Goal: Task Accomplishment & Management: Complete application form

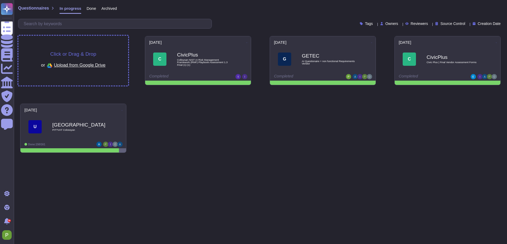
click at [73, 61] on div "or Upload from Google Drive" at bounding box center [73, 65] width 65 height 9
click at [84, 56] on span "Click or Drag & Drop" at bounding box center [73, 54] width 46 height 5
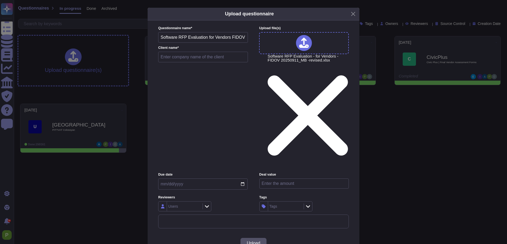
click at [177, 62] on input "text" at bounding box center [203, 57] width 90 height 11
type input "Novartis"
click at [244, 179] on input "date" at bounding box center [203, 184] width 90 height 11
type input "2025-10-03"
click at [177, 202] on div "Users" at bounding box center [184, 207] width 34 height 10
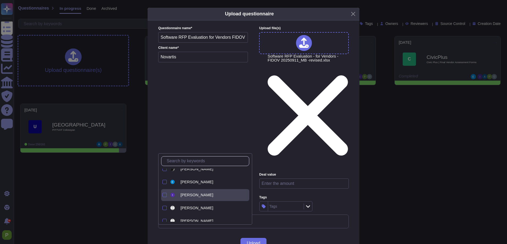
click at [183, 194] on span "Imre Nagy" at bounding box center [197, 195] width 33 height 5
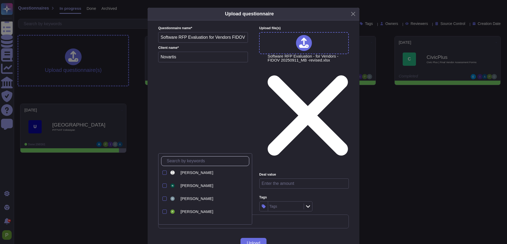
scroll to position [72, 0]
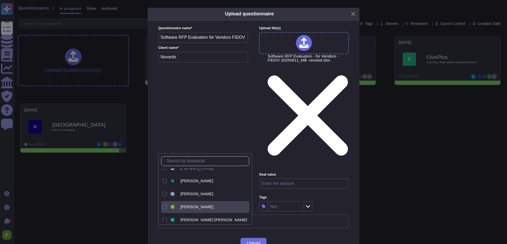
click at [180, 205] on div "Palma Pasztor" at bounding box center [209, 207] width 80 height 12
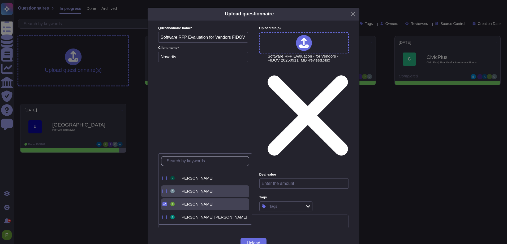
click at [189, 194] on span "Olivér Lengyel" at bounding box center [197, 191] width 33 height 5
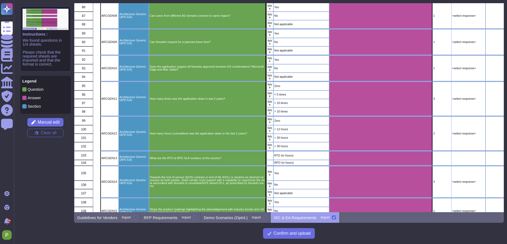
scroll to position [836, 0]
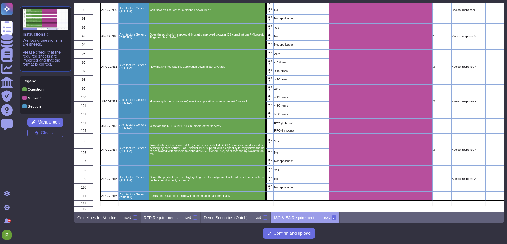
click at [90, 220] on p "Guidelines for Vendors" at bounding box center [97, 218] width 40 height 4
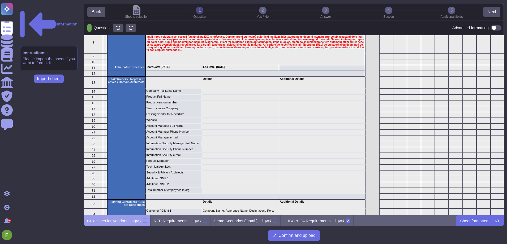
scroll to position [101, 0]
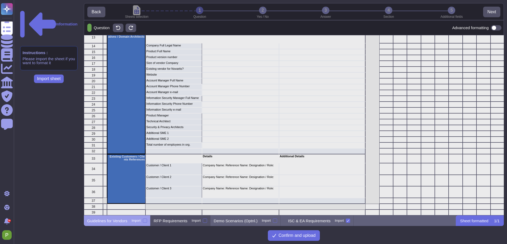
click at [171, 219] on p "RFP Requirements" at bounding box center [171, 221] width 34 height 4
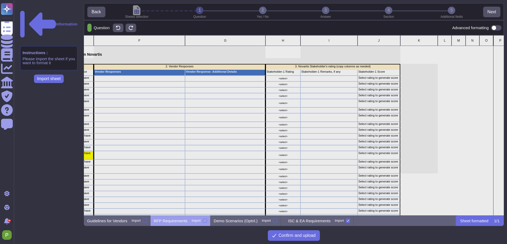
scroll to position [0, 227]
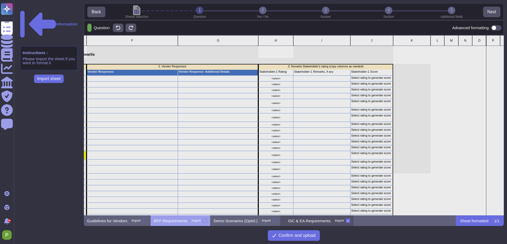
click at [317, 222] on p "ISC & EA Requirements" at bounding box center [309, 221] width 43 height 4
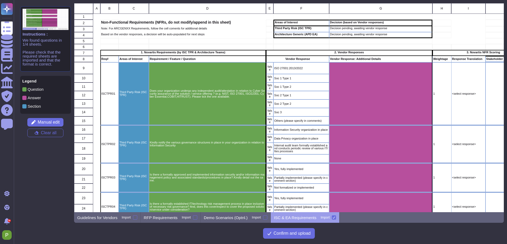
scroll to position [209, 430]
click at [247, 219] on p "Demo Scenarios (Optnl.)" at bounding box center [226, 218] width 44 height 4
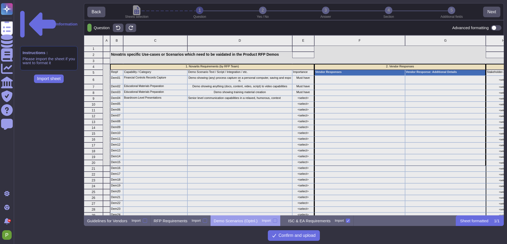
scroll to position [180, 420]
click at [114, 219] on p "Guidelines for Vendors" at bounding box center [107, 221] width 40 height 4
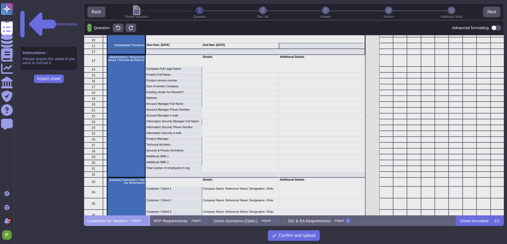
scroll to position [0, 0]
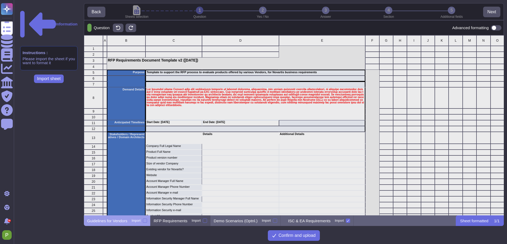
click at [172, 221] on p "RFP Requirements" at bounding box center [171, 221] width 34 height 4
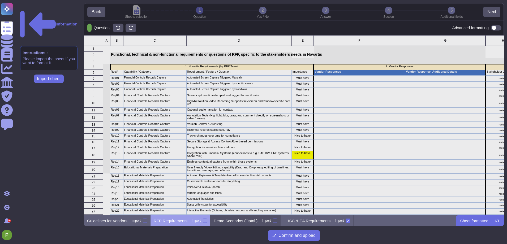
click at [245, 223] on p "Demo Scenarios (Optnl.)" at bounding box center [236, 221] width 44 height 4
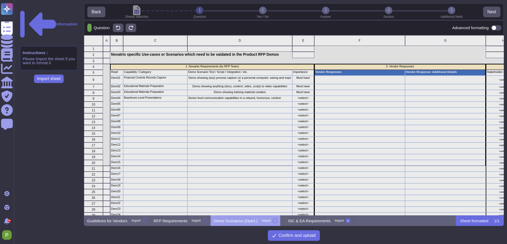
click at [277, 221] on div at bounding box center [275, 221] width 4 height 4
click at [0, 0] on input "Import" at bounding box center [0, 0] width 0 height 0
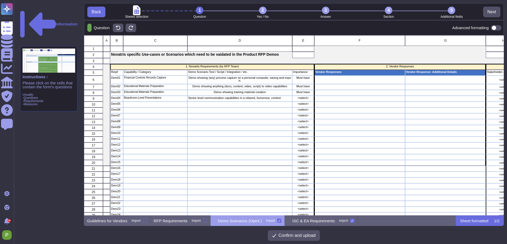
click at [281, 221] on icon at bounding box center [279, 221] width 3 height 3
click at [0, 0] on input "Import" at bounding box center [0, 0] width 0 height 0
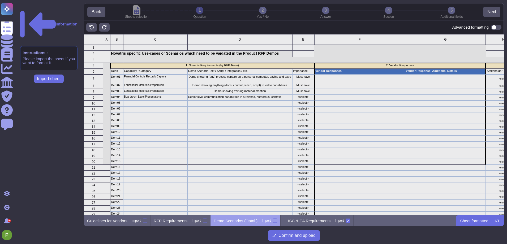
scroll to position [181, 420]
click at [179, 221] on p "RFP Requirements" at bounding box center [171, 221] width 34 height 4
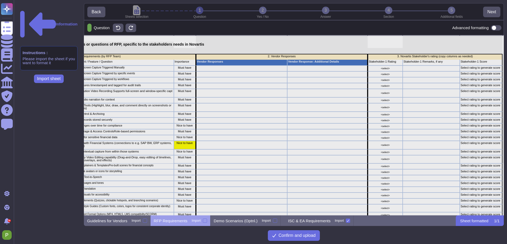
scroll to position [10, 120]
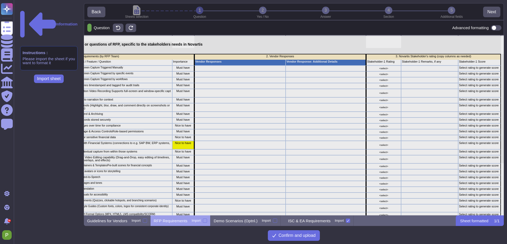
click at [181, 145] on div "Nice to have" at bounding box center [183, 145] width 22 height 9
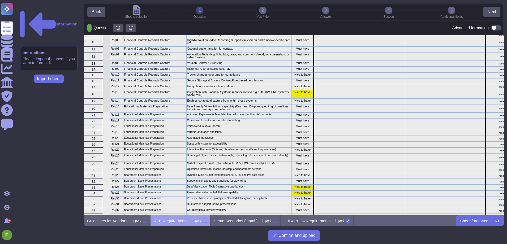
scroll to position [0, 0]
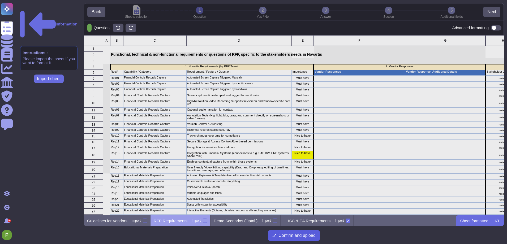
click at [300, 237] on span "Confirm and upload" at bounding box center [297, 236] width 37 height 4
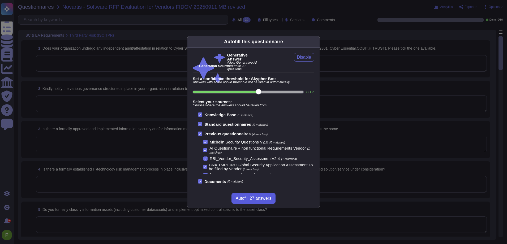
click at [265, 201] on span "Autofill 27 answers" at bounding box center [254, 199] width 36 height 4
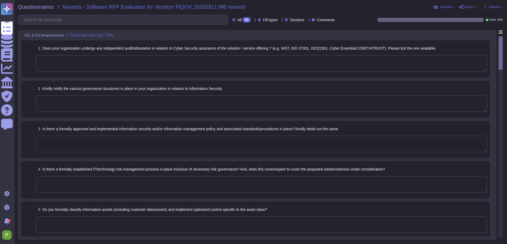
type textarea "Yes, our organization undergoes independent audits related to cybersecurity ass…"
type textarea "Our organization has a structured governance framework for Information Security…"
type textarea "Yes, we have a formally approved and implemented Information Security Policy th…"
type textarea "Colossyan Inc has a formally established risk management policy that applies to…"
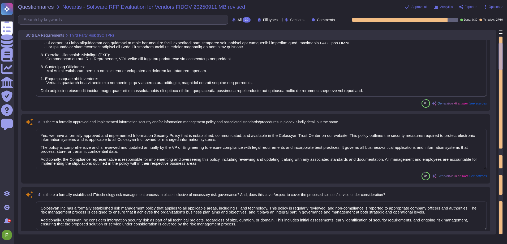
type textarea "Yes, we formally classify information assets, including customer data, based on…"
type textarea "Yes, we maintain an inventory of assets, including hardware and software, and a…"
type textarea "Yes, we periodically test our organization's Business Continuity Plan (BCP) and…"
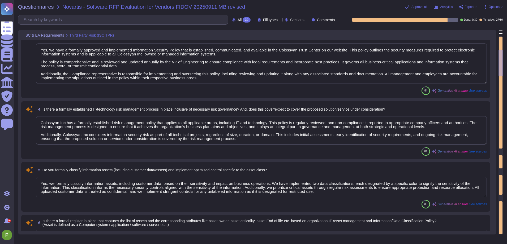
type textarea "Yes, we have a formally implemented Incident Response Plan in place. This plan …"
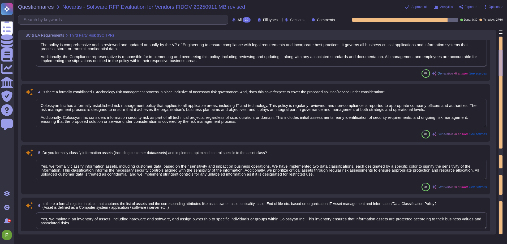
type textarea "1. User Access Provisioning and De-provisioning: We have established identity a…"
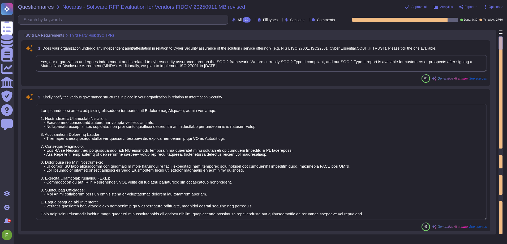
click at [125, 62] on textarea "Yes, our organization undergoes independent audits related to cybersecurity ass…" at bounding box center [261, 63] width 451 height 16
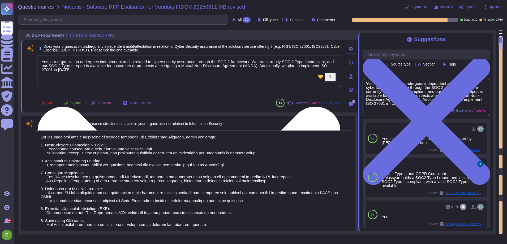
drag, startPoint x: 273, startPoint y: 66, endPoint x: 276, endPoint y: 74, distance: 8.2
click at [276, 74] on textarea "Yes, our organization undergoes independent audits related to cybersecurity ass…" at bounding box center [189, 71] width 304 height 32
drag, startPoint x: 274, startPoint y: 66, endPoint x: 278, endPoint y: 77, distance: 11.1
click at [278, 77] on textarea "Yes, our organization undergoes independent audits related to cybersecurity ass…" at bounding box center [189, 71] width 304 height 32
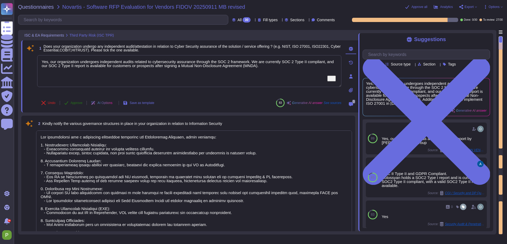
type textarea "Yes, our organization undergoes independent audits related to cybersecurity ass…"
click at [85, 103] on button "Approve" at bounding box center [73, 103] width 27 height 11
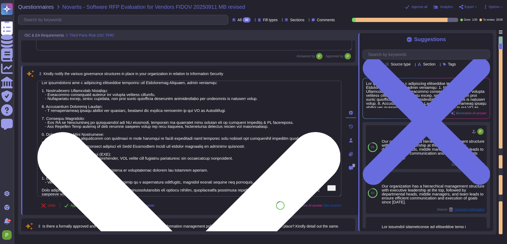
scroll to position [58, 0]
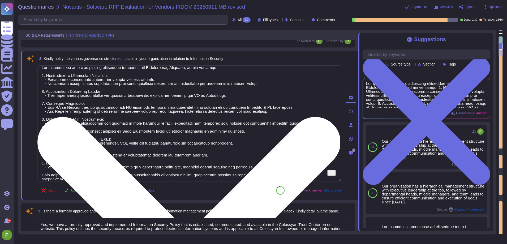
type textarea "Yes, we formally classify information assets, including customer data, based on…"
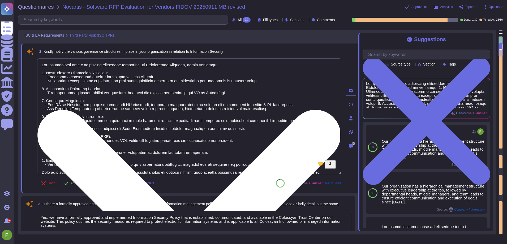
scroll to position [9, 0]
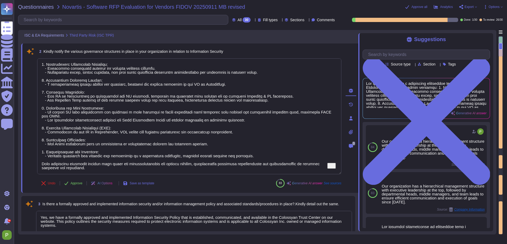
click at [76, 182] on span "Approve" at bounding box center [77, 183] width 12 height 3
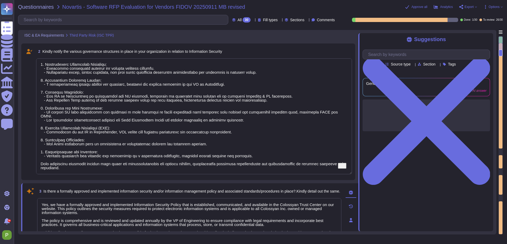
type textarea "Yes, we maintain an inventory of assets, including hardware and software, and a…"
type textarea "Yes, we periodically test our organization's Business Continuity Plan (BCP) and…"
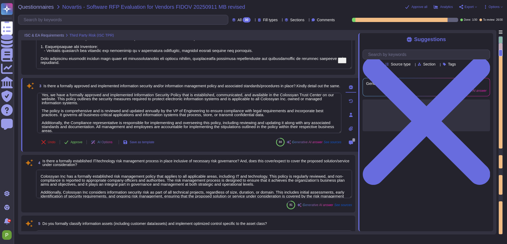
scroll to position [5, 0]
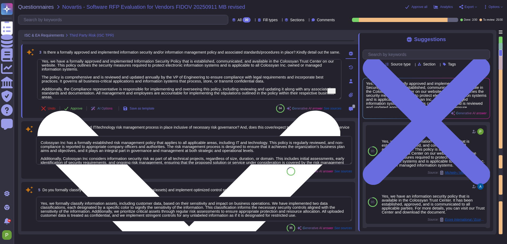
type textarea "Yes, we have a formally implemented Incident Response Plan in place. This plan …"
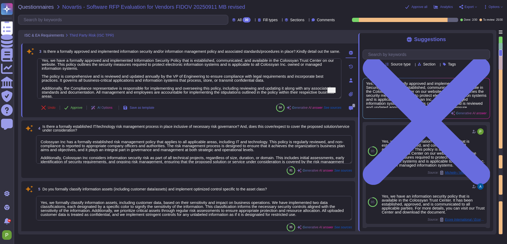
scroll to position [8, 0]
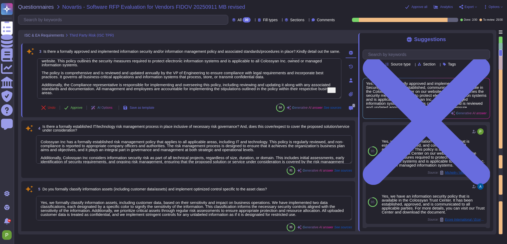
drag, startPoint x: 102, startPoint y: 96, endPoint x: 17, endPoint y: 86, distance: 85.0
click at [17, 86] on div "Questionnaires Novartis - Software RFP Evaluation for Vendors FIDOV 20250911 MB…" at bounding box center [261, 122] width 494 height 244
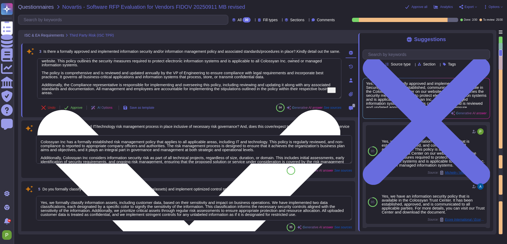
scroll to position [0, 0]
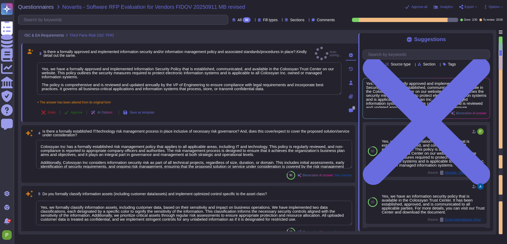
type textarea "Yes, we have a formally approved and implemented Information Security Policy th…"
click at [77, 111] on span "Approve" at bounding box center [77, 112] width 12 height 3
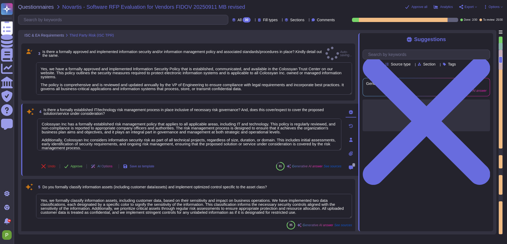
scroll to position [1, 0]
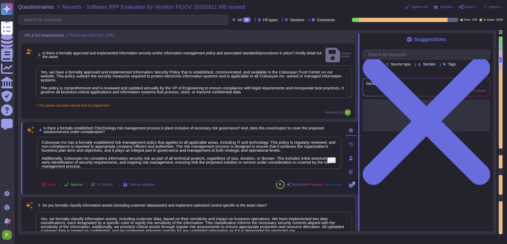
type textarea "Yes, we have a formally implemented Incident Response Plan in place. This plan …"
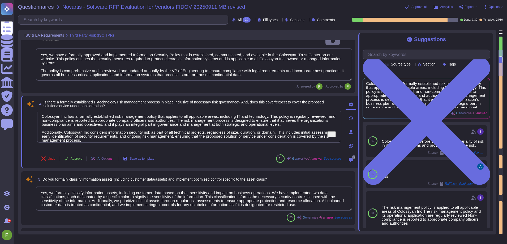
scroll to position [264, 0]
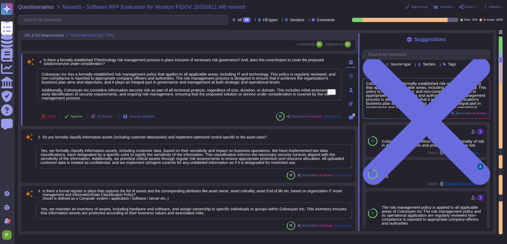
type textarea "1. User Access Provisioning and De-provisioning: We have established identity a…"
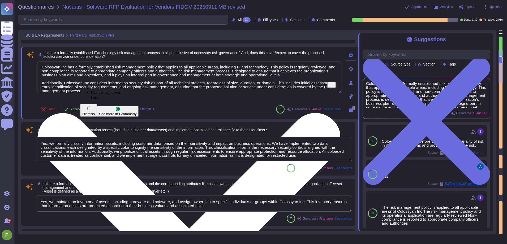
scroll to position [1, 0]
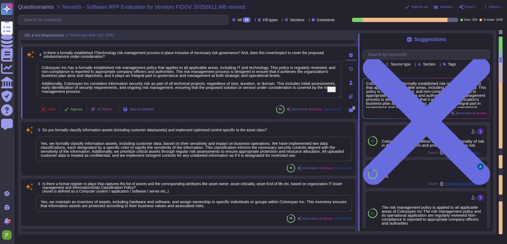
drag, startPoint x: 129, startPoint y: 93, endPoint x: 26, endPoint y: 83, distance: 104.3
click at [26, 83] on div "4 Is there a formally established IT/technology risk management process in plac…" at bounding box center [184, 83] width 316 height 66
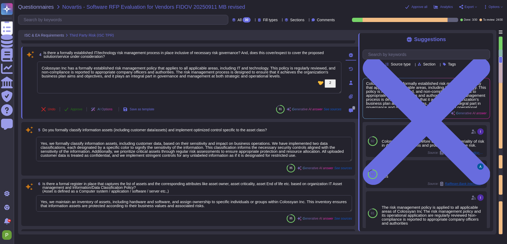
click at [73, 111] on span "Approve" at bounding box center [77, 109] width 12 height 3
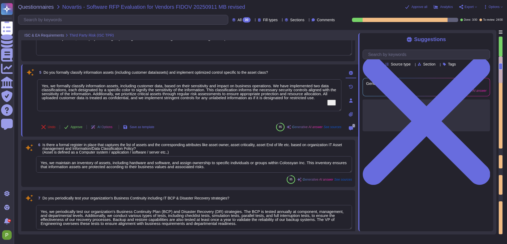
scroll to position [316, 0]
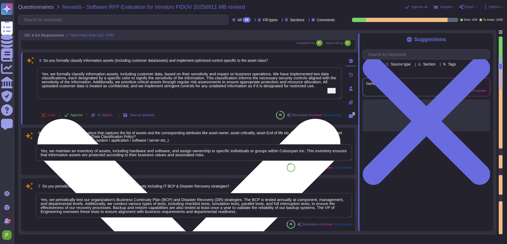
type textarea "Colossyan Inc has a formally established risk management policy that applies to…"
type textarea "1. User Access Provisioning and De-provisioning: We have established identity a…"
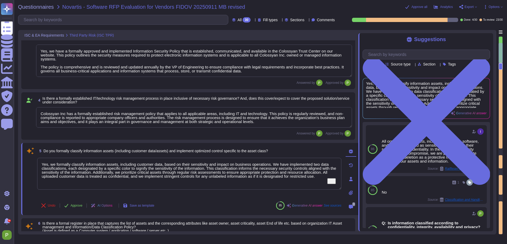
scroll to position [236, 0]
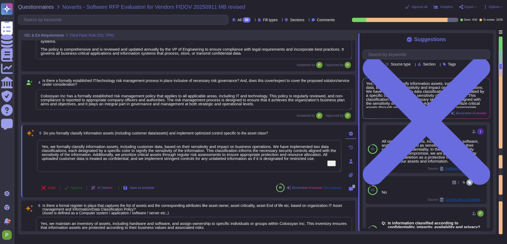
click at [70, 187] on button "Approve" at bounding box center [73, 188] width 27 height 11
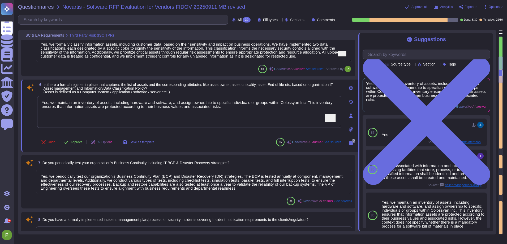
scroll to position [367, 0]
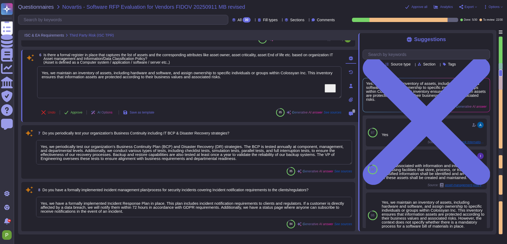
type textarea "1. Anti-Malware Software: We utilize ClamAV for incoming files and AWS GuardDut…"
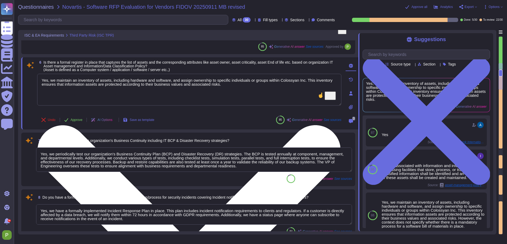
scroll to position [356, 0]
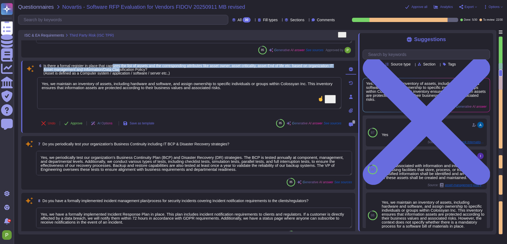
drag, startPoint x: 119, startPoint y: 66, endPoint x: 151, endPoint y: 68, distance: 31.4
click at [151, 68] on span "Is there a formal register in place that captures the list of assets and the co…" at bounding box center [189, 70] width 290 height 12
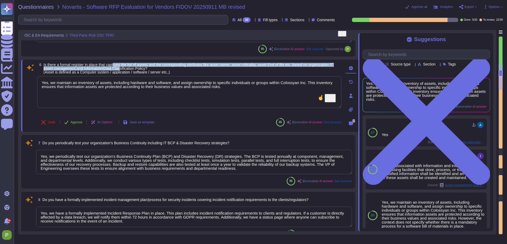
click at [151, 68] on span "Is there a formal register in place that captures the list of assets and the co…" at bounding box center [189, 69] width 290 height 12
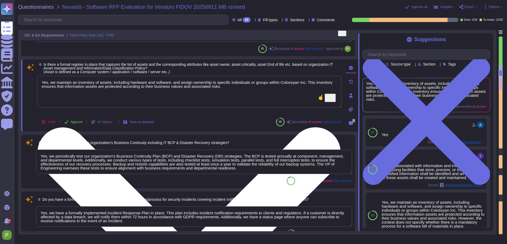
click at [86, 99] on textarea "Yes, we maintain an inventory of assets, including hardware and software, and a…" at bounding box center [189, 92] width 304 height 32
click at [270, 94] on textarea "Yes, we maintain an inventory of assets, including hardware and software, and a…" at bounding box center [189, 92] width 304 height 32
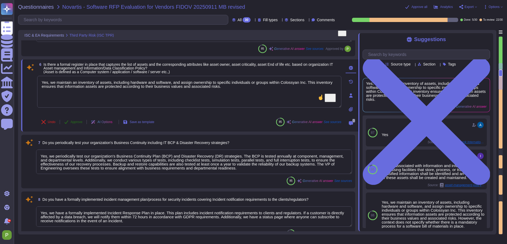
click at [76, 121] on span "Approve" at bounding box center [77, 122] width 12 height 3
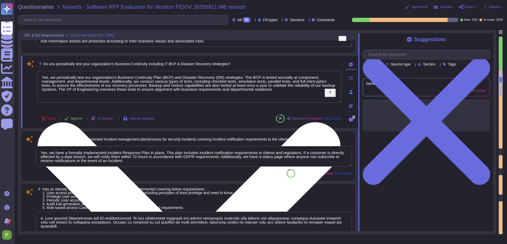
scroll to position [405, 0]
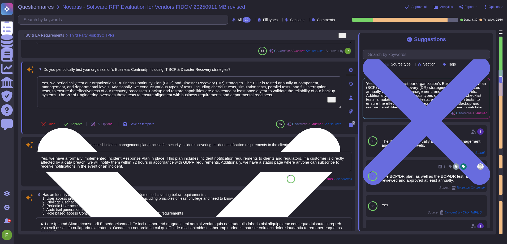
click at [137, 88] on textarea "Yes, we periodically test our organization's Business Continuity Plan (BCP) and…" at bounding box center [189, 93] width 304 height 32
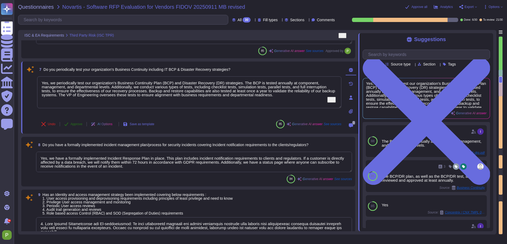
click at [78, 123] on span "Approve" at bounding box center [77, 124] width 12 height 3
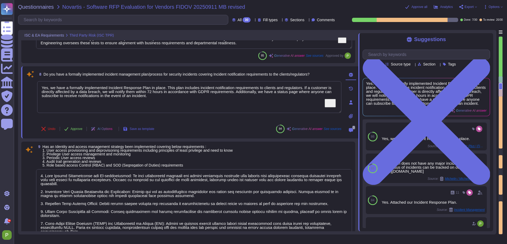
scroll to position [469, 0]
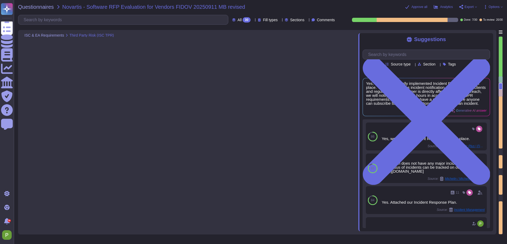
type textarea "Yes, we have a formally approved and implemented Information Security Policy th…"
type textarea "Colossyan Inc has a formally established risk management policy that applies to…"
type textarea "Yes, we formally classify information assets, including customer data, based on…"
type textarea "Yes, we maintain an inventory of assets, including hardware and software, and a…"
type textarea "Yes, we periodically test our organization's Business Continuity Plan (BCP) and…"
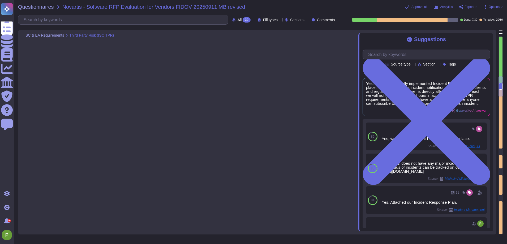
type textarea "Yes, we have a formally implemented Incident Response Plan in place. This plan …"
type textarea "1. User Access Provisioning and De-provisioning: We have established identity a…"
type textarea "1. Anti-Malware Software: We utilize ClamAV for incoming files and AWS GuardDut…"
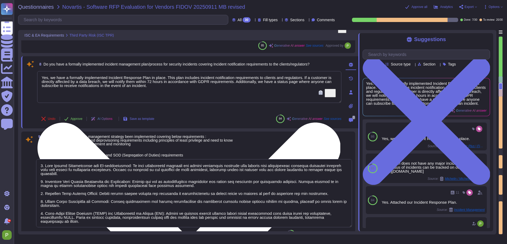
drag, startPoint x: 245, startPoint y: 82, endPoint x: 249, endPoint y: 89, distance: 7.9
click at [249, 89] on textarea "Yes, we have a formally implemented Incident Response Plan in place. This plan …" at bounding box center [189, 87] width 304 height 32
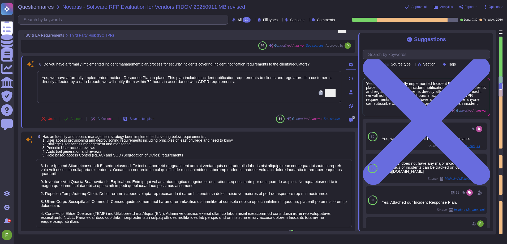
type textarea "Yes, we have a formally implemented Incident Response Plan in place. This plan …"
click at [71, 118] on button "Approve" at bounding box center [73, 119] width 27 height 11
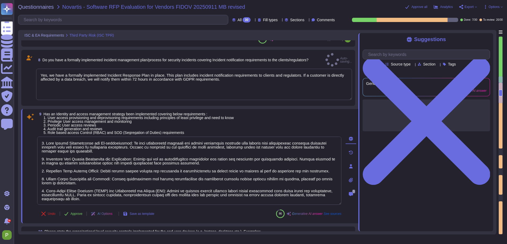
type textarea "1. Anti-Malware Software: We utilize ClamAV for incoming files and AWS GuardDut…"
type textarea "Colossyan employs a comprehensive vulnerability management process that include…"
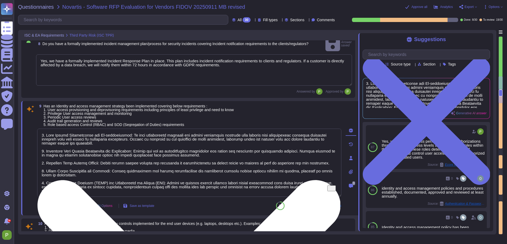
type textarea "Colossyan employs a comprehensive vulnerability management process that include…"
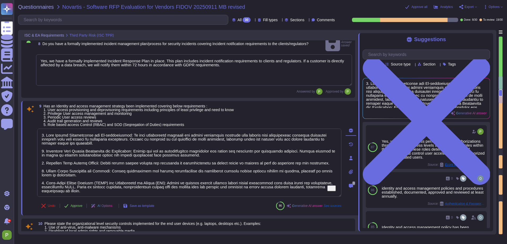
scroll to position [527, 0]
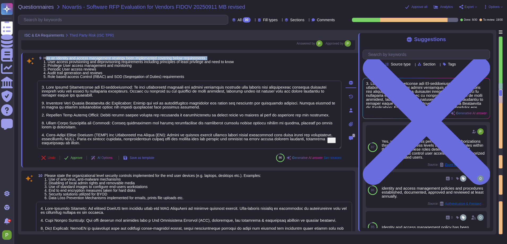
drag, startPoint x: 47, startPoint y: 58, endPoint x: 221, endPoint y: 58, distance: 174.5
click at [221, 58] on span "Has an Identity and access management strategy been implemented covering below …" at bounding box center [139, 67] width 190 height 22
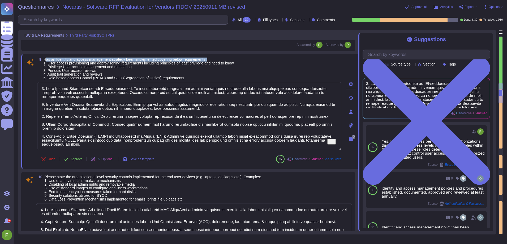
click at [221, 58] on span "Has an Identity and access management strategy been implemented covering below …" at bounding box center [139, 69] width 190 height 22
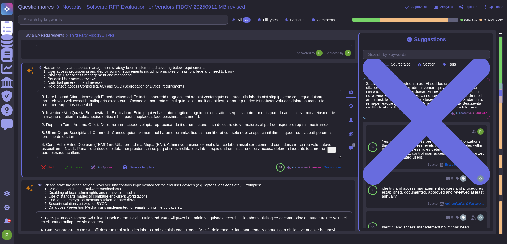
scroll to position [515, 0]
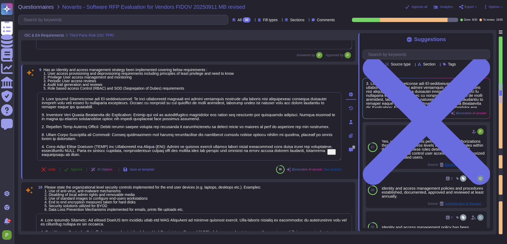
click at [72, 168] on span "Approve" at bounding box center [77, 169] width 12 height 3
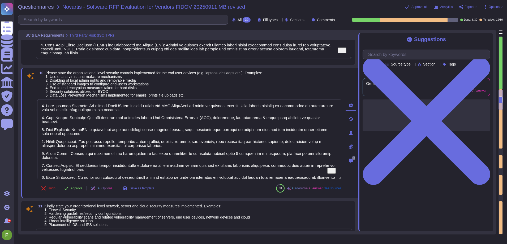
scroll to position [629, 0]
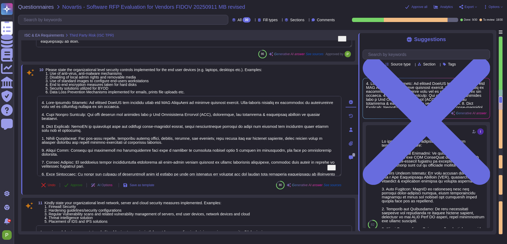
click at [78, 185] on span "Approve" at bounding box center [77, 185] width 12 height 3
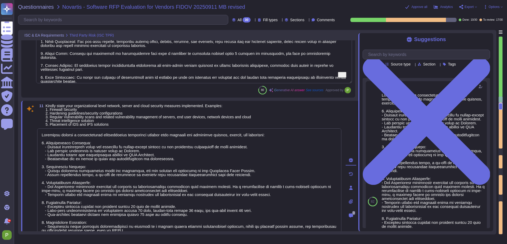
type textarea "Yes, software/application development is part of the proposed scope of service …"
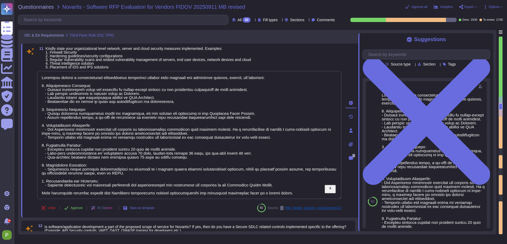
type textarea "Yes, Colossyan has implemented a mandatory internal Data Privacy training progr…"
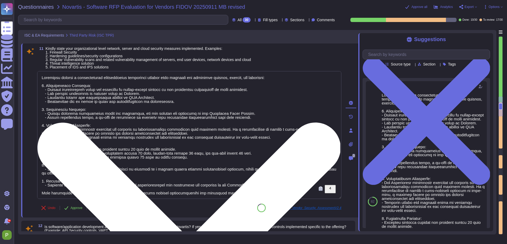
scroll to position [1, 0]
click at [218, 192] on textarea "To enrich screen reader interactions, please activate Accessibility in Grammarl…" at bounding box center [189, 135] width 304 height 128
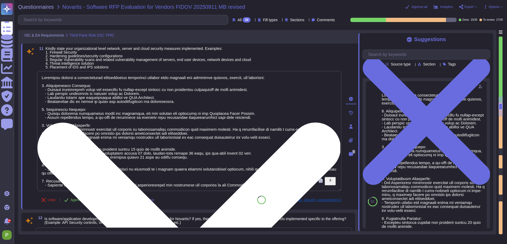
click at [248, 103] on textarea "To enrich screen reader interactions, please activate Accessibility in Grammarl…" at bounding box center [189, 131] width 304 height 120
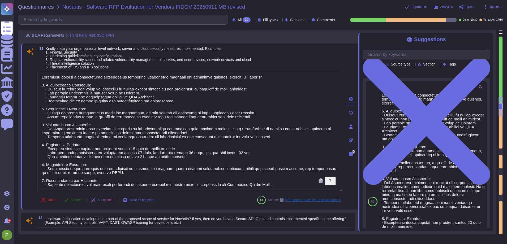
type textarea "Colossyan employs a comprehensive vulnerability management process that include…"
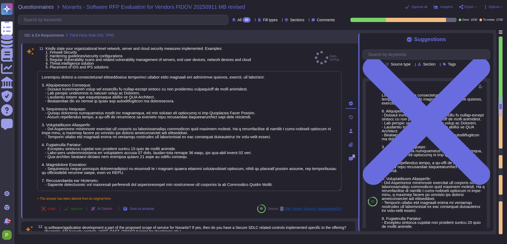
click at [79, 201] on div "11 Kindly state your organizational level network, server and cloud security me…" at bounding box center [184, 131] width 316 height 169
click at [77, 206] on button "Approve" at bounding box center [73, 209] width 27 height 11
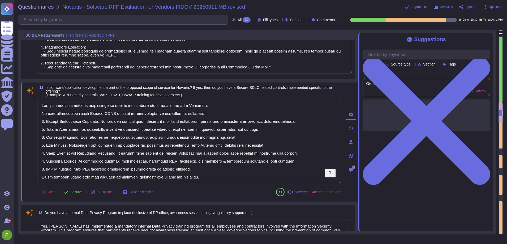
type textarea "Yes, Colossyan Inc has a formal Third-Party Management Policy in place. This po…"
type textarea "Yes, the SaaS application is a true cloud solution, as it is hosted on AWS, uti…"
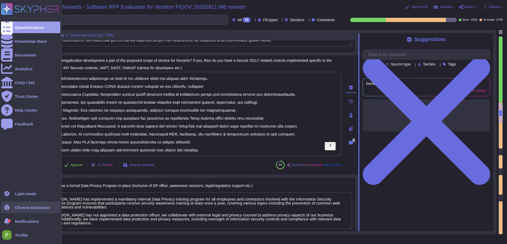
scroll to position [917, 0]
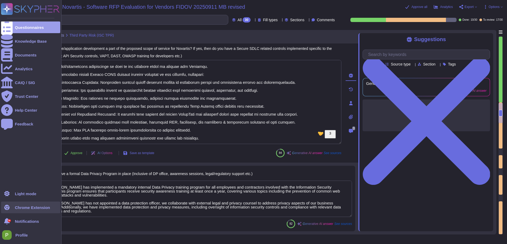
type textarea "The underlying cloud infrastructure provider is AWS."
type textarea "Colossyan employs a comprehensive vulnerability management process that include…"
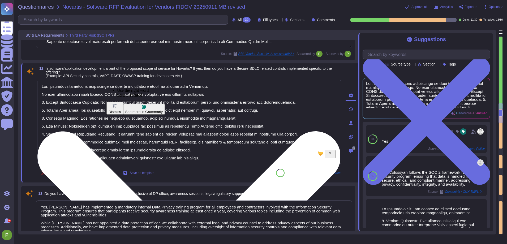
scroll to position [900, 0]
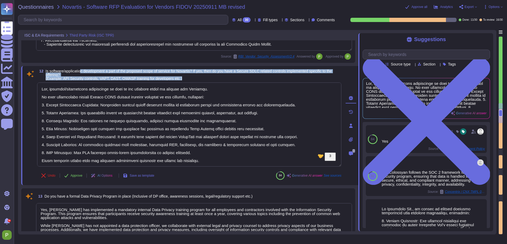
drag, startPoint x: 82, startPoint y: 70, endPoint x: 194, endPoint y: 79, distance: 112.0
click at [194, 79] on span "Is software/application development a part of the proposed scope of service for…" at bounding box center [194, 74] width 296 height 11
drag, startPoint x: 54, startPoint y: 72, endPoint x: 114, endPoint y: 75, distance: 60.1
click at [114, 75] on span "Is software/application development a part of the proposed scope of service for…" at bounding box center [194, 74] width 296 height 11
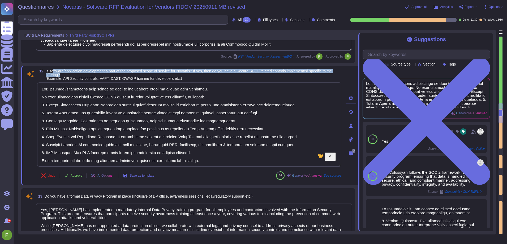
click at [114, 75] on span "Is software/application development a part of the proposed scope of service for…" at bounding box center [194, 74] width 296 height 11
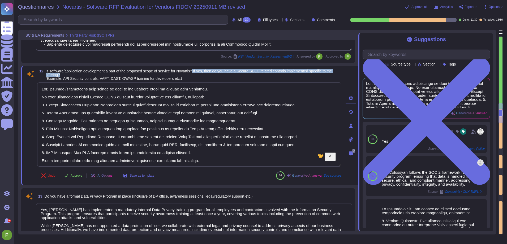
drag, startPoint x: 203, startPoint y: 71, endPoint x: 206, endPoint y: 73, distance: 4.2
click at [206, 73] on span "Is software/application development a part of the proposed scope of service for…" at bounding box center [194, 74] width 296 height 11
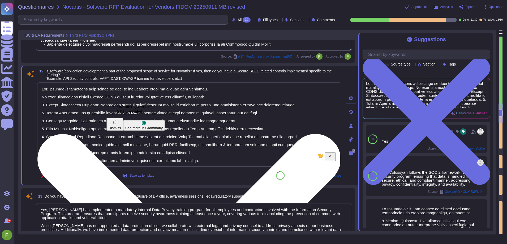
click at [204, 98] on textarea "To enrich screen reader interactions, please activate Accessibility in Grammarl…" at bounding box center [189, 125] width 304 height 84
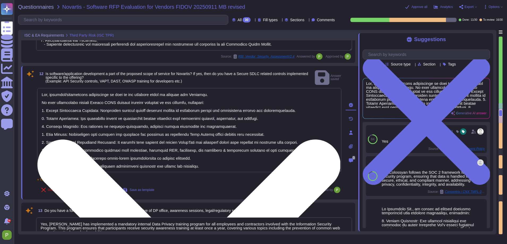
click at [86, 162] on textarea "To enrich screen reader interactions, please activate Accessibility in Grammarl…" at bounding box center [189, 130] width 304 height 84
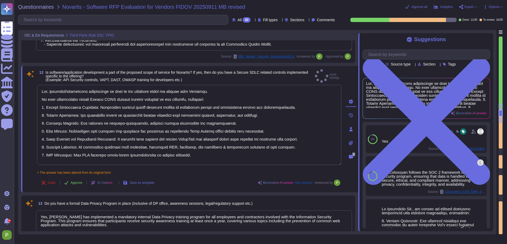
type textarea "Yes, software/application development is part of the proposed scope of service …"
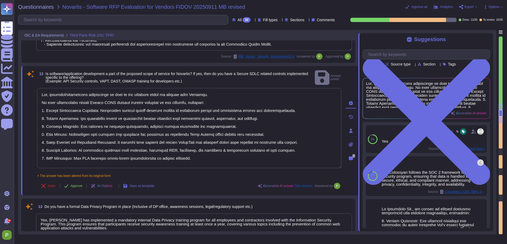
click at [78, 185] on span "Approve" at bounding box center [77, 186] width 12 height 3
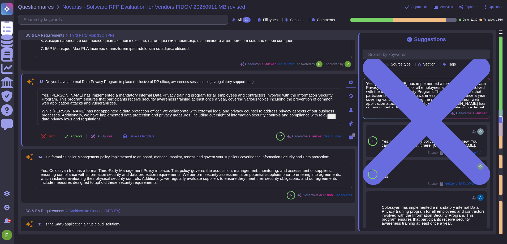
type textarea "The underlying cloud infrastructure provider is AWS."
type textarea "The product is available in the following regions: - EU (Germany, UK) - US No i…"
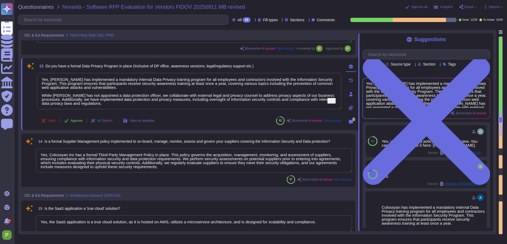
scroll to position [1, 0]
drag, startPoint x: 147, startPoint y: 109, endPoint x: 28, endPoint y: 96, distance: 119.4
click at [28, 96] on div "13 Do you have a formal Data Privacy Program in place (Inclusive of DP office, …" at bounding box center [184, 94] width 316 height 66
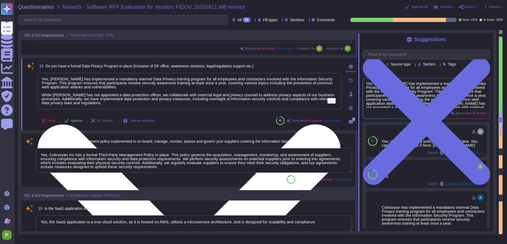
click at [61, 96] on textarea "Yes, Colossyan has implemented a mandatory internal Data Privacy training progr…" at bounding box center [189, 91] width 304 height 36
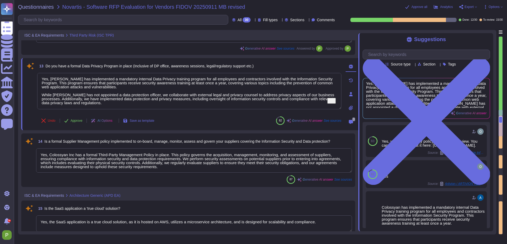
drag, startPoint x: 64, startPoint y: 101, endPoint x: 34, endPoint y: 96, distance: 30.5
click at [34, 96] on div "13 Do you have a formal Data Privacy Program in place (Inclusive of DP office, …" at bounding box center [184, 94] width 316 height 66
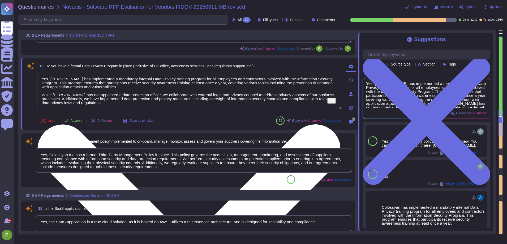
click at [101, 107] on textarea "Yes, Colossyan has implemented a mandatory internal Data Privacy training progr…" at bounding box center [189, 91] width 304 height 36
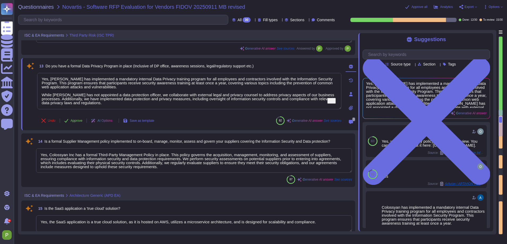
drag, startPoint x: 127, startPoint y: 106, endPoint x: 32, endPoint y: 97, distance: 95.5
click at [32, 97] on div "13 Do you have a formal Data Privacy Program in place (Inclusive of DP office, …" at bounding box center [184, 94] width 316 height 66
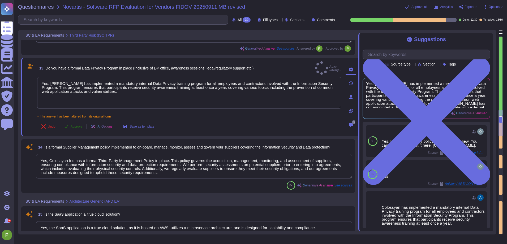
type textarea "Yes, Colossyan has implemented a mandatory internal Data Privacy training progr…"
click at [71, 121] on button "Approve" at bounding box center [73, 126] width 27 height 11
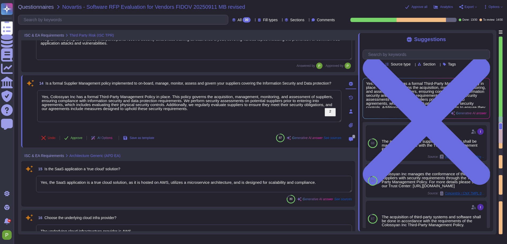
scroll to position [1090, 0]
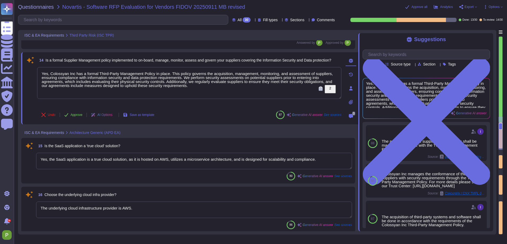
type textarea "N/A"
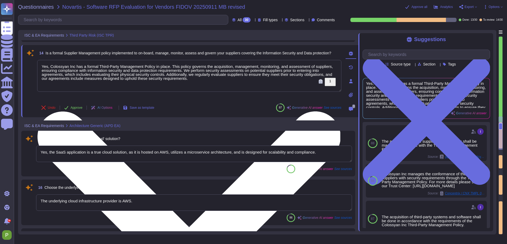
click at [220, 76] on textarea "Yes, Colossyan Inc. has a formal Third-Party Management Policy in place. This p…" at bounding box center [189, 76] width 304 height 32
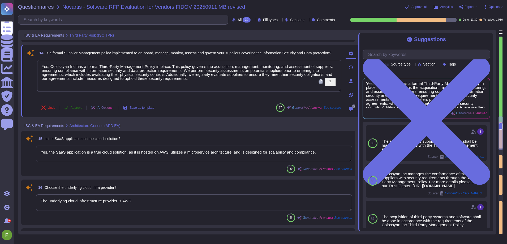
type textarea "Yes, Colossyan Inc. has a formal Third-Party Management Policy in place. This p…"
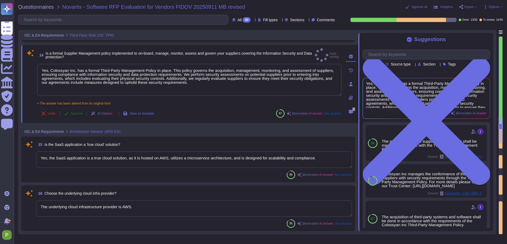
click at [77, 112] on span "Approve" at bounding box center [77, 113] width 12 height 3
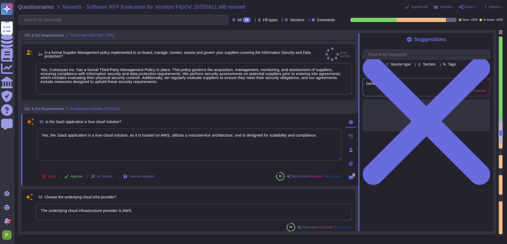
type textarea "N/A"
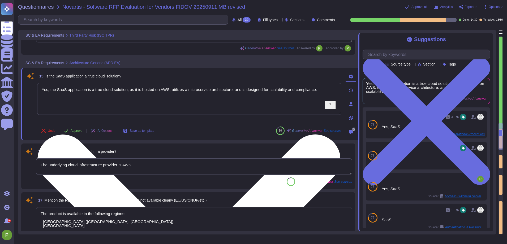
type textarea "443 and 80"
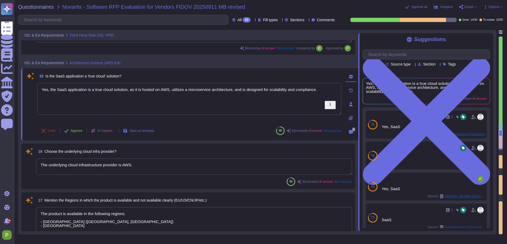
scroll to position [1159, 0]
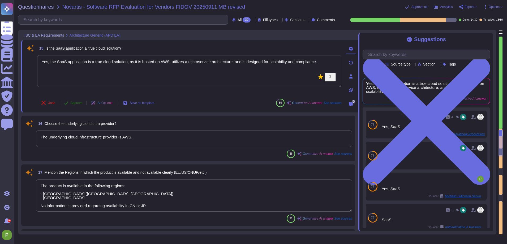
click at [70, 103] on button "Approve" at bounding box center [73, 103] width 27 height 11
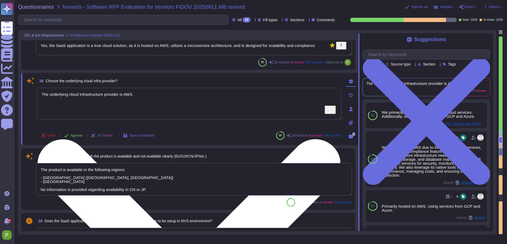
scroll to position [1206, 0]
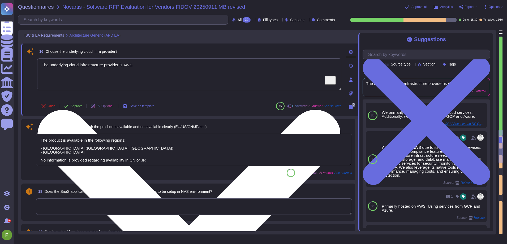
type textarea "Yes, users from different AD domains can connect to the same region."
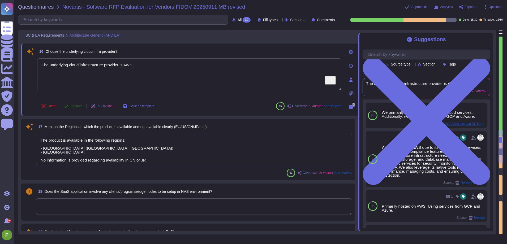
click at [77, 107] on span "Approve" at bounding box center [77, 106] width 12 height 3
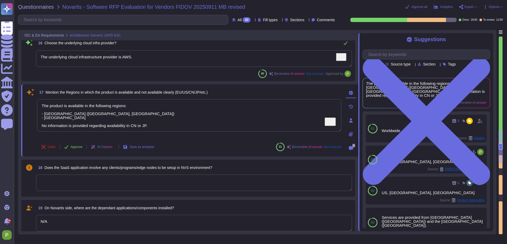
scroll to position [1253, 0]
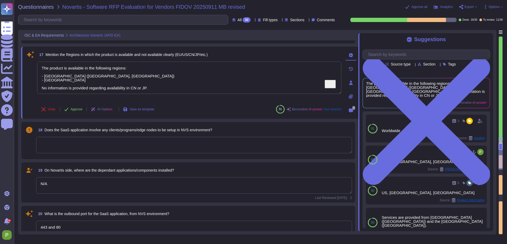
type textarea "Yes, it could be possible based on the agreement between the customer and Colos…"
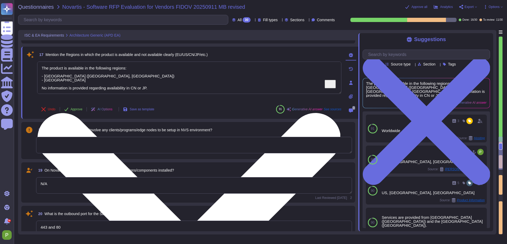
click at [91, 89] on textarea "The product is available in the following regions: - EU (Germany, UK) - US No i…" at bounding box center [189, 78] width 304 height 32
click at [92, 89] on textarea "The product is available in the following regions: - EU (Germany, UK) - US No i…" at bounding box center [189, 78] width 304 height 32
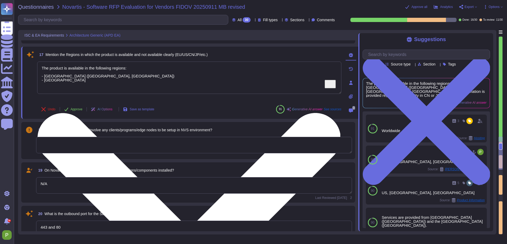
drag, startPoint x: 50, startPoint y: 75, endPoint x: 114, endPoint y: 73, distance: 63.8
click at [114, 73] on textarea "The product is available in the following regions: - EU (Germany, UK) - US" at bounding box center [189, 78] width 304 height 32
click at [74, 79] on textarea "The product is available in the following regions: - EU (Germany, UK) - US" at bounding box center [189, 78] width 304 height 32
drag, startPoint x: 51, startPoint y: 77, endPoint x: 105, endPoint y: 75, distance: 54.2
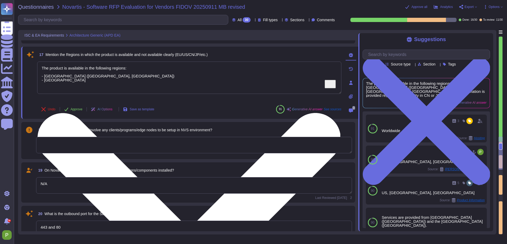
click at [105, 75] on textarea "The product is available in the following regions: - EU (Germany, UK) - US" at bounding box center [189, 78] width 304 height 32
type textarea "The product is available in the following regions: - EU - US"
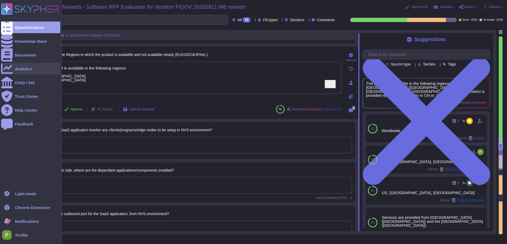
drag, startPoint x: 151, startPoint y: 70, endPoint x: 7, endPoint y: 73, distance: 143.5
click at [7, 73] on div "Questionnaires Knowledge Base Documents Analytics CAIQ / SIG Trust Center Help …" at bounding box center [253, 122] width 507 height 244
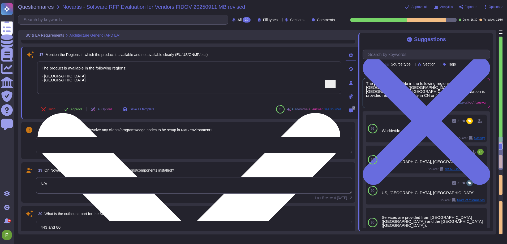
click at [103, 68] on textarea "The product is available in the following regions: - EU - US" at bounding box center [189, 78] width 304 height 32
click at [94, 77] on textarea "The product is available in the following regions: - EU - US" at bounding box center [189, 78] width 304 height 32
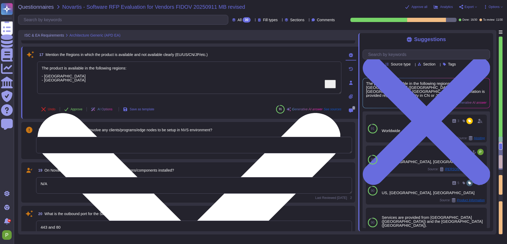
drag, startPoint x: 89, startPoint y: 81, endPoint x: 58, endPoint y: 67, distance: 34.0
click at [58, 67] on textarea "The product is available in the following regions: - EU - US" at bounding box center [189, 78] width 304 height 32
click at [57, 71] on textarea "The product is available in the following regions: - EU - US" at bounding box center [189, 78] width 304 height 32
drag, startPoint x: 58, startPoint y: 80, endPoint x: 45, endPoint y: 66, distance: 19.5
click at [38, 63] on textarea "The product is available in the following regions: - EU - US" at bounding box center [189, 78] width 304 height 32
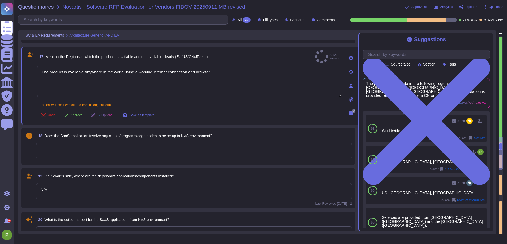
click at [78, 114] on span "Approve" at bounding box center [77, 115] width 12 height 3
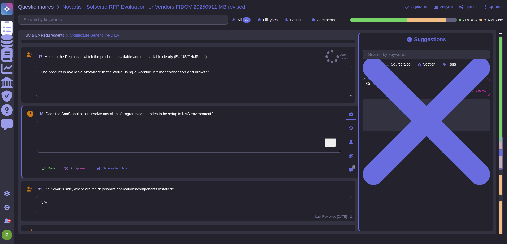
type textarea "The product is available anywhere in the world using a working internet connect…"
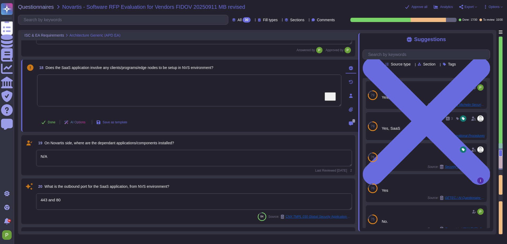
scroll to position [1300, 0]
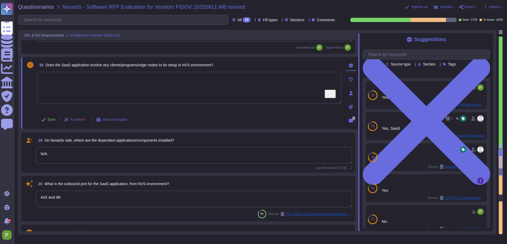
type textarea "We do not maintain a Software Bill of Materials (SBoM) because it would be infe…"
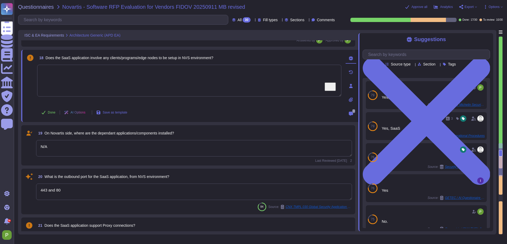
click at [62, 147] on textarea "N/A" at bounding box center [194, 148] width 316 height 16
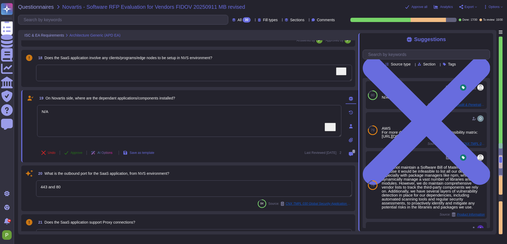
click at [74, 150] on button "Approve" at bounding box center [73, 153] width 27 height 11
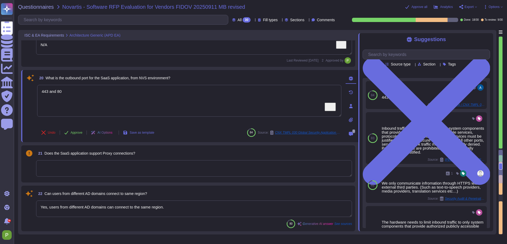
scroll to position [1382, 0]
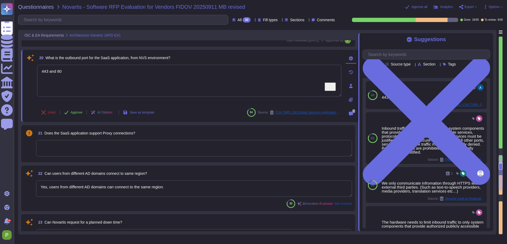
type textarea "1000+"
click at [75, 113] on span "Approve" at bounding box center [77, 112] width 12 height 3
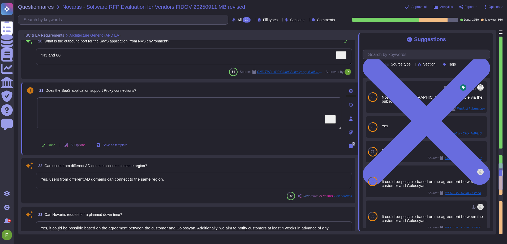
type textarea "1000+"
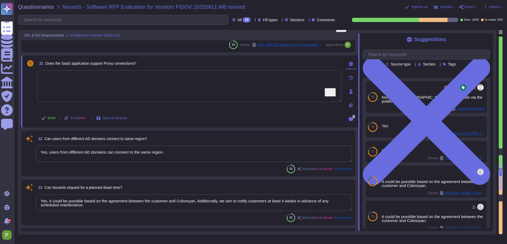
scroll to position [1429, 0]
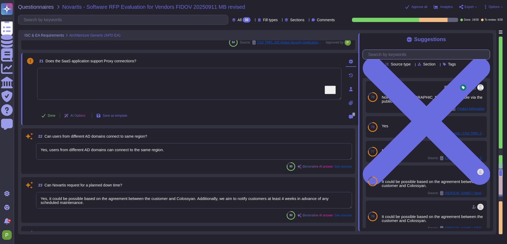
click at [387, 56] on input "text" at bounding box center [428, 54] width 124 height 9
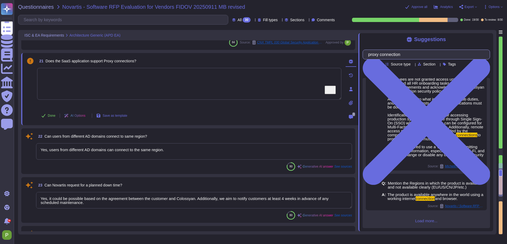
scroll to position [121, 0]
click at [398, 56] on input "proxy connection" at bounding box center [425, 54] width 119 height 9
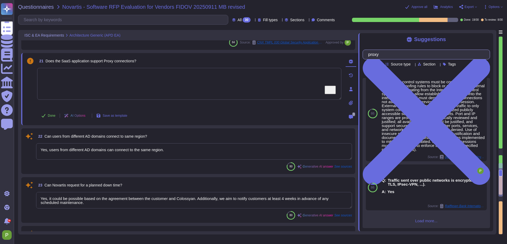
scroll to position [480, 0]
type input "proxy"
click at [119, 80] on textarea "To enrich screen reader interactions, please activate Accessibility in Grammarl…" at bounding box center [189, 84] width 304 height 32
click at [156, 153] on textarea "Yes, users from different AD domains can connect to the same region." at bounding box center [194, 151] width 316 height 16
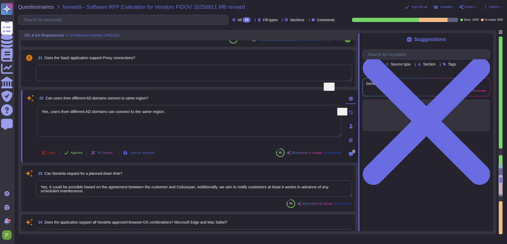
type textarea "The Recovery Time Objective (RTO) is 12 hours, and the Recovery Point Objective…"
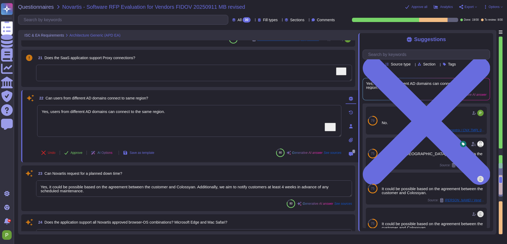
drag, startPoint x: 187, startPoint y: 113, endPoint x: -14, endPoint y: 106, distance: 201.2
click at [0, 106] on html "Questionnaires Knowledge Base Documents Analytics CAIQ / SIG Trust Center Help …" at bounding box center [253, 122] width 507 height 244
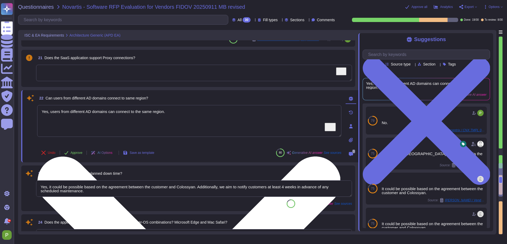
click at [139, 110] on textarea "Yes, users from different AD domains can connect to the same region." at bounding box center [189, 121] width 304 height 32
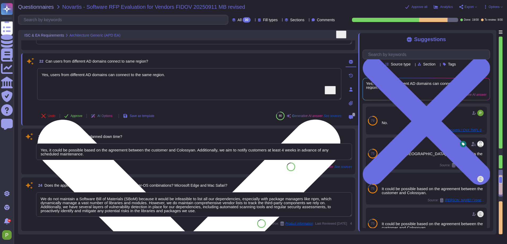
scroll to position [1465, 0]
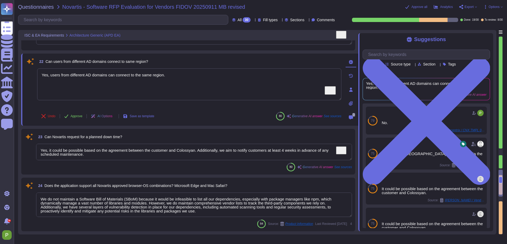
drag, startPoint x: 199, startPoint y: 155, endPoint x: -23, endPoint y: 145, distance: 221.7
click at [0, 145] on html "Questionnaires Knowledge Base Documents Analytics CAIQ / SIG Trust Center Help …" at bounding box center [253, 122] width 507 height 244
click at [110, 154] on textarea "Yes, it could be possible based on the agreement between the customer and Colos…" at bounding box center [194, 152] width 316 height 16
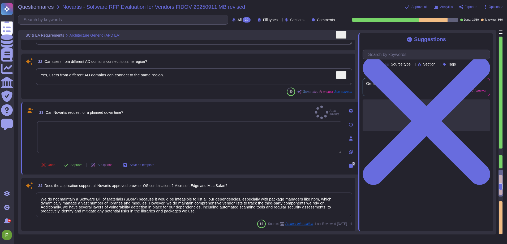
click at [50, 145] on div at bounding box center [189, 138] width 304 height 35
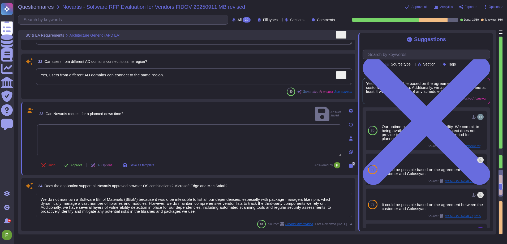
click at [93, 130] on textarea "To enrich screen reader interactions, please activate Accessibility in Grammarl…" at bounding box center [189, 141] width 304 height 32
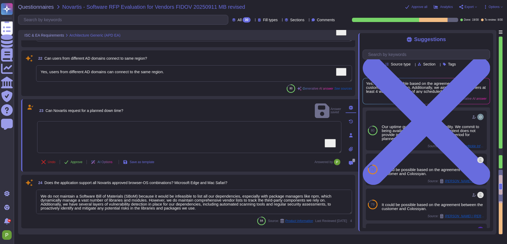
type textarea "Yes."
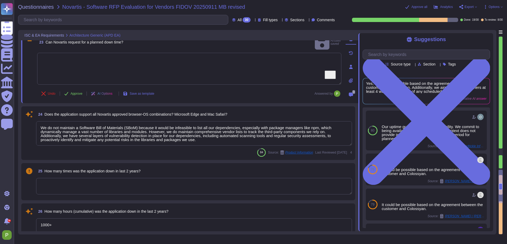
scroll to position [1544, 0]
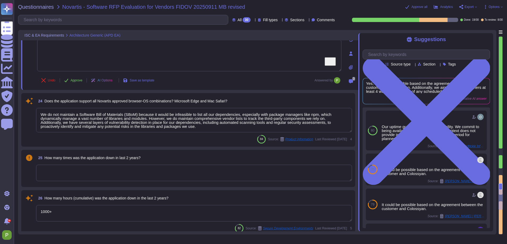
type textarea "The product roadmap for Colossyan focuses on enhancing corporate learning and d…"
click at [154, 125] on textarea "We do not maintain a Software Bill of Materials (SBoM) because it would be infe…" at bounding box center [194, 120] width 316 height 24
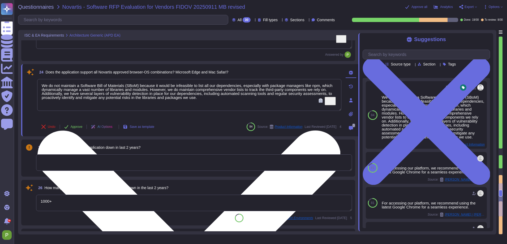
click at [247, 96] on textarea "We do not maintain a Software Bill of Materials (SBoM) because it would be infe…" at bounding box center [189, 95] width 304 height 32
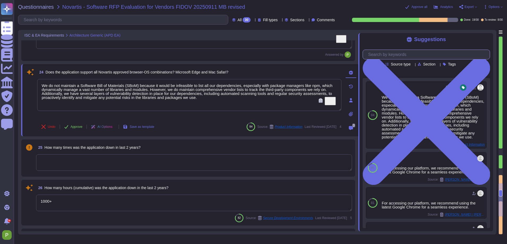
click at [397, 53] on input "text" at bounding box center [428, 54] width 124 height 9
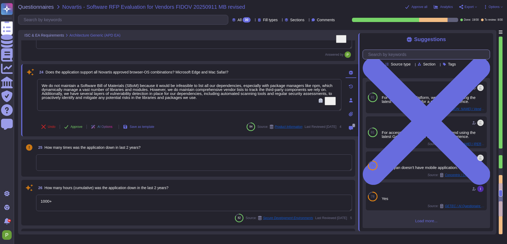
scroll to position [75, 0]
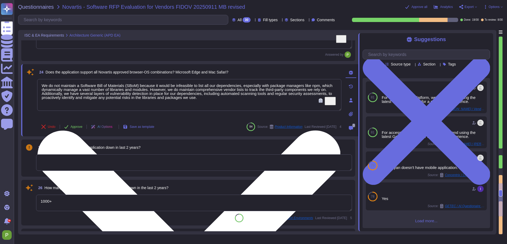
click at [122, 94] on textarea "We do not maintain a Software Bill of Materials (SBoM) because it would be infe…" at bounding box center [189, 95] width 304 height 32
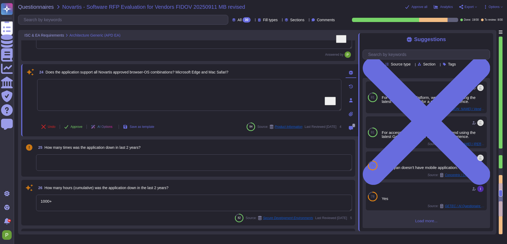
click at [143, 166] on textarea at bounding box center [194, 163] width 316 height 16
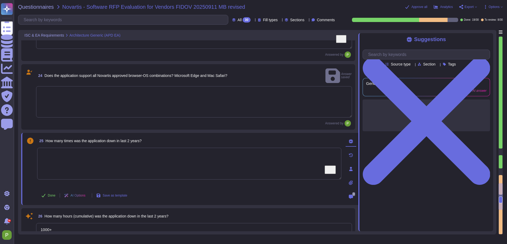
type textarea "The product roadmap for Colossyan focuses on enhancing corporate learning and d…"
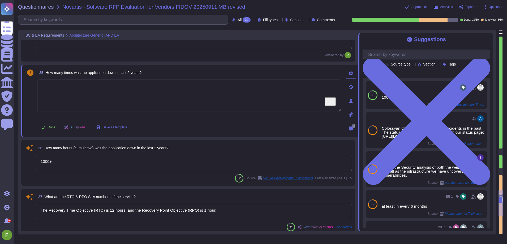
click at [73, 163] on textarea "1000+" at bounding box center [194, 163] width 316 height 16
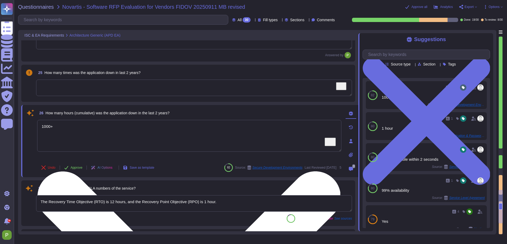
click at [71, 128] on textarea "1000+" at bounding box center [189, 136] width 304 height 32
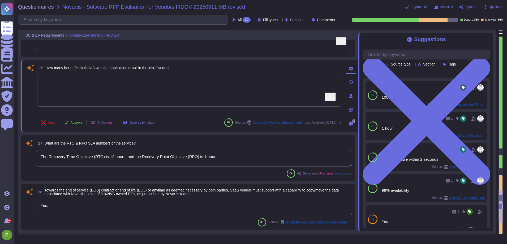
scroll to position [1662, 0]
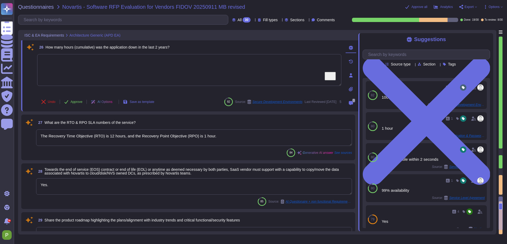
type textarea "As needed through your Customer Success Manager."
click at [82, 140] on textarea "The Recovery Time Objective (RTO) is 12 hours, and the Recovery Point Objective…" at bounding box center [194, 138] width 316 height 16
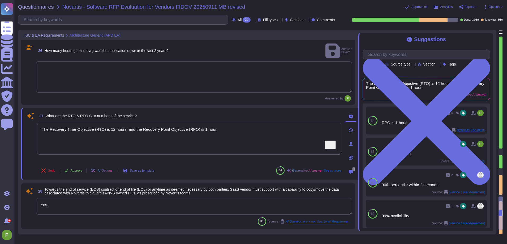
click at [69, 169] on icon at bounding box center [66, 171] width 4 height 4
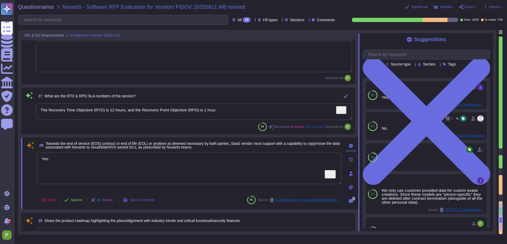
type textarea "As needed through your Customer Success Manager."
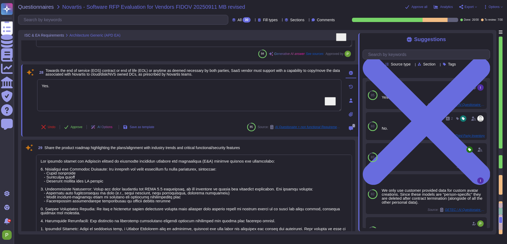
scroll to position [1756, 0]
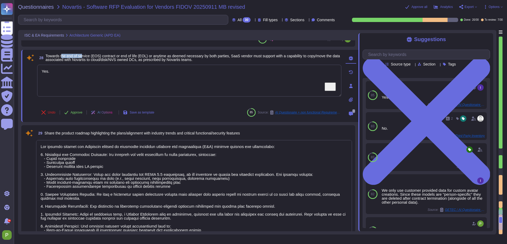
drag, startPoint x: 64, startPoint y: 57, endPoint x: 86, endPoint y: 57, distance: 21.3
click at [86, 57] on span "Towards the end of service (EOS) contract or end of life (EOL) or anytime as de…" at bounding box center [193, 58] width 295 height 8
drag, startPoint x: 57, startPoint y: 56, endPoint x: 111, endPoint y: 57, distance: 53.1
click at [111, 57] on span "Towards the end of service (EOS) contract or end of life (EOL) or anytime as de…" at bounding box center [193, 58] width 295 height 8
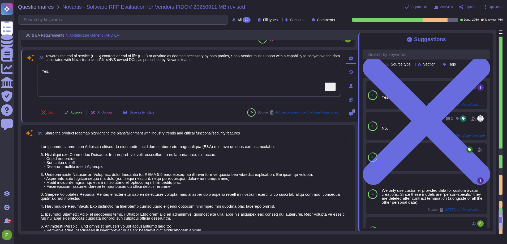
drag, startPoint x: 111, startPoint y: 57, endPoint x: 114, endPoint y: 56, distance: 3.7
click at [111, 57] on span "Towards the end of service (EOS) contract or end of life (EOL) or anytime as de…" at bounding box center [193, 58] width 295 height 8
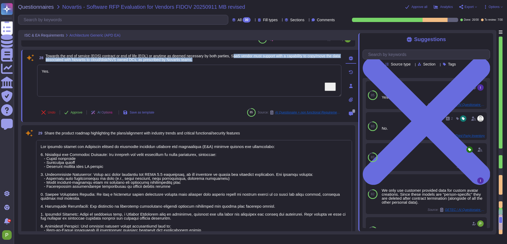
drag, startPoint x: 244, startPoint y: 56, endPoint x: 245, endPoint y: 60, distance: 4.1
click at [245, 60] on span "Towards the end of service (EOS) contract or end of life (EOL) or anytime as de…" at bounding box center [194, 57] width 296 height 7
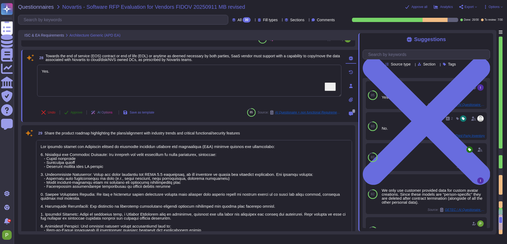
click at [68, 113] on icon at bounding box center [66, 113] width 4 height 4
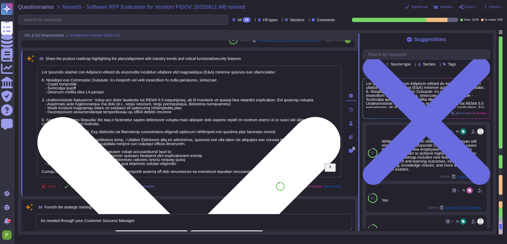
scroll to position [1803, 0]
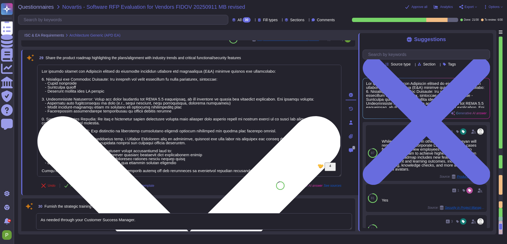
click at [126, 129] on textarea "To enrich screen reader interactions, please activate Accessibility in Grammarl…" at bounding box center [189, 121] width 304 height 112
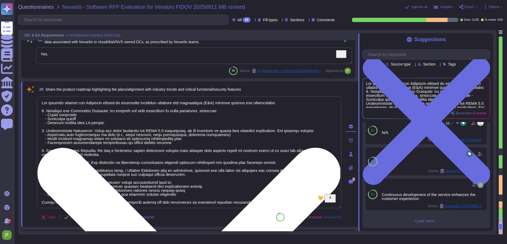
scroll to position [1, 0]
click at [93, 203] on textarea "To enrich screen reader interactions, please activate Accessibility in Grammarl…" at bounding box center [189, 152] width 304 height 112
click at [107, 172] on textarea "To enrich screen reader interactions, please activate Accessibility in Grammarl…" at bounding box center [189, 152] width 304 height 112
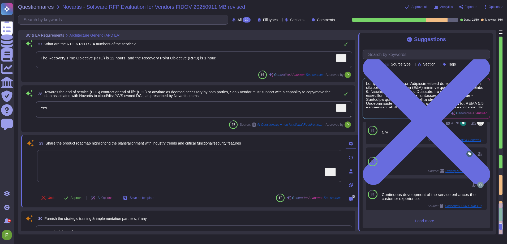
scroll to position [1731, 0]
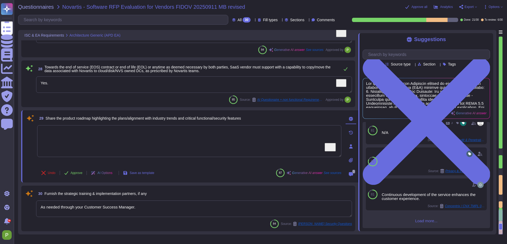
click at [87, 208] on textarea "As needed through your Customer Success Manager." at bounding box center [194, 209] width 316 height 16
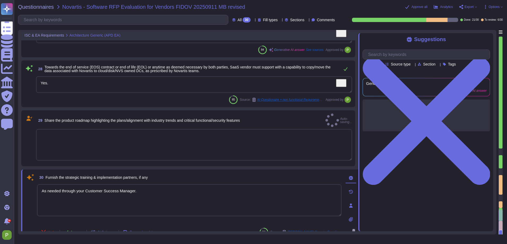
scroll to position [0, 0]
click at [154, 189] on textarea "As needed through your Customer Success Manager." at bounding box center [189, 201] width 304 height 32
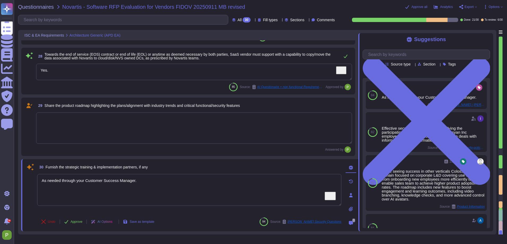
scroll to position [1743, 0]
click at [76, 221] on span "Approve" at bounding box center [77, 222] width 12 height 3
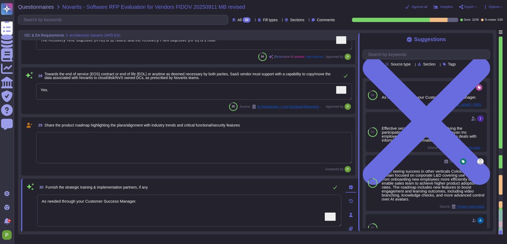
scroll to position [1743, 0]
